Goal: Task Accomplishment & Management: Manage account settings

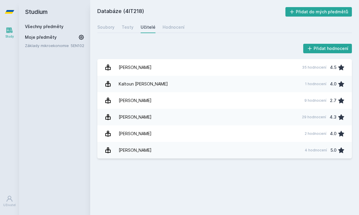
click at [258, 115] on link "[PERSON_NAME] 29 hodnocení 4.3" at bounding box center [224, 117] width 254 height 17
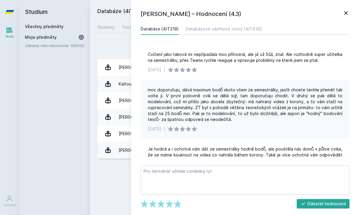
click at [348, 8] on div "[PERSON_NAME] – Hodnocení (4.3) Databáze (4IT218) Databázové návrhové vzory (4I…" at bounding box center [245, 107] width 228 height 215
click at [346, 10] on icon at bounding box center [345, 12] width 7 height 7
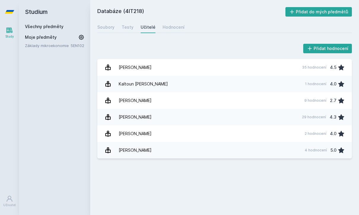
click at [344, 12] on button "Přidat do mých předmětů" at bounding box center [318, 11] width 67 height 9
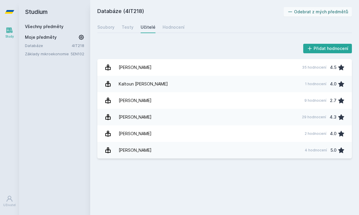
click at [50, 28] on link "Všechny předměty" at bounding box center [44, 26] width 39 height 5
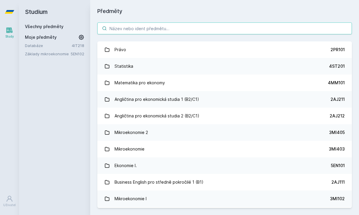
click at [187, 26] on input "search" at bounding box center [224, 29] width 254 height 12
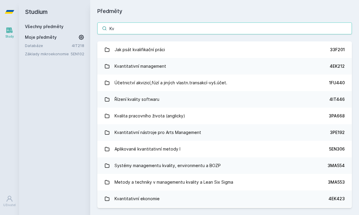
type input "Kva"
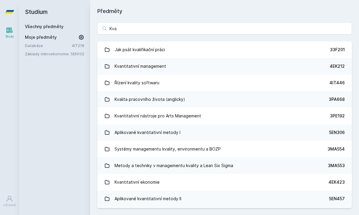
click at [181, 69] on link "Kvantitativní management 4EK212" at bounding box center [224, 66] width 254 height 17
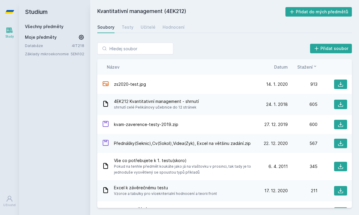
click at [126, 28] on div "Testy" at bounding box center [128, 27] width 12 height 6
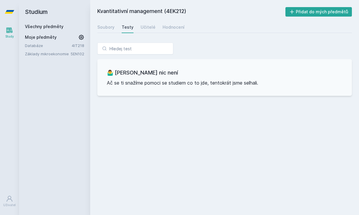
click at [145, 27] on div "Učitelé" at bounding box center [147, 27] width 15 height 6
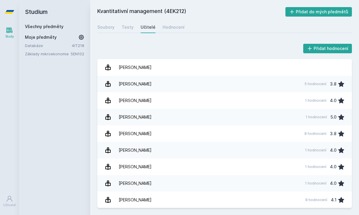
click at [175, 29] on div "Hodnocení" at bounding box center [173, 27] width 22 height 6
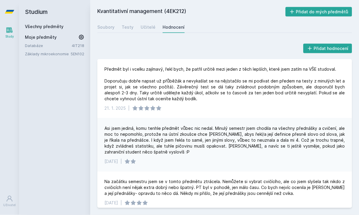
scroll to position [19, 0]
